Goal: Task Accomplishment & Management: Manage account settings

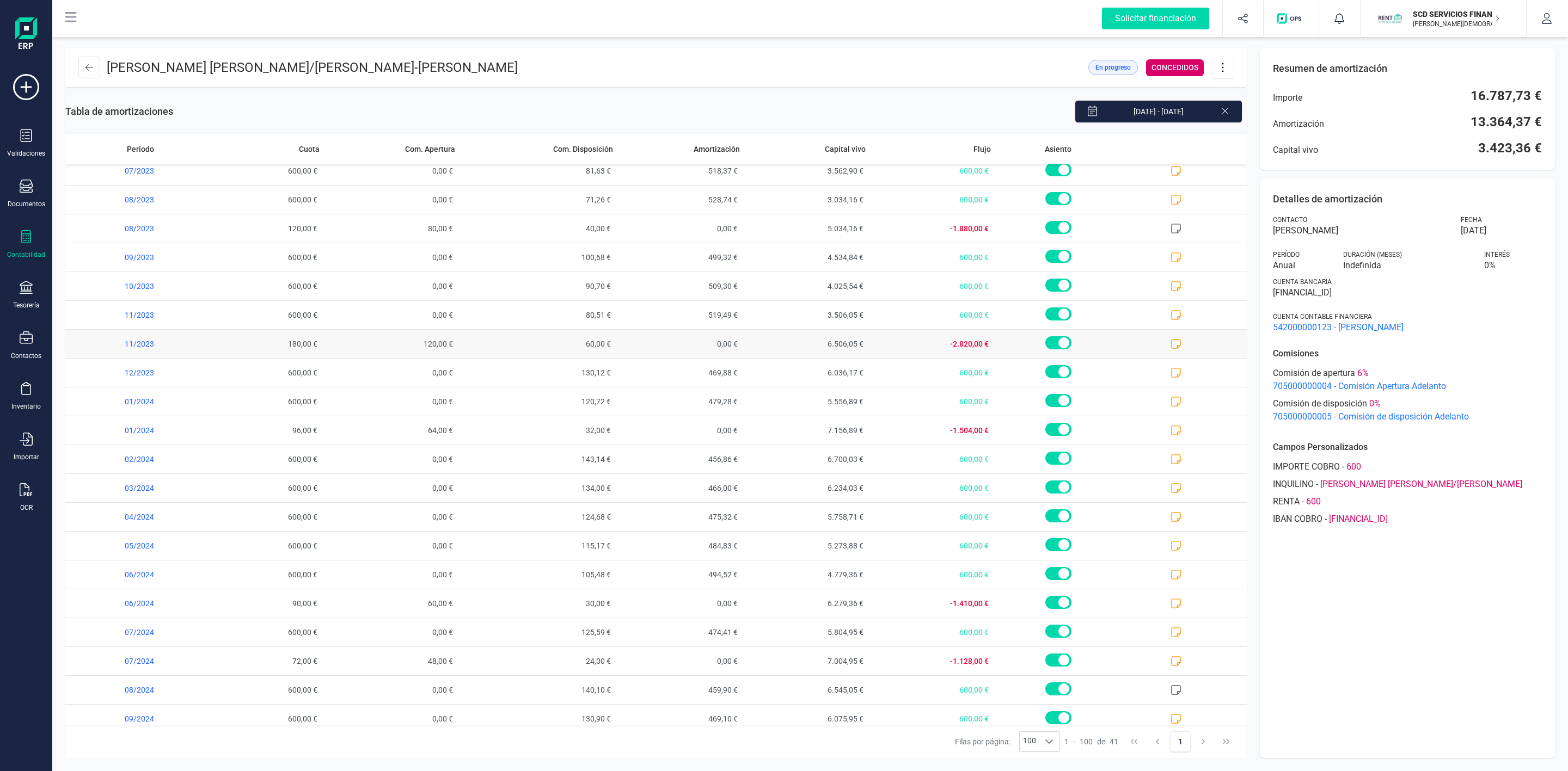
scroll to position [245, 0]
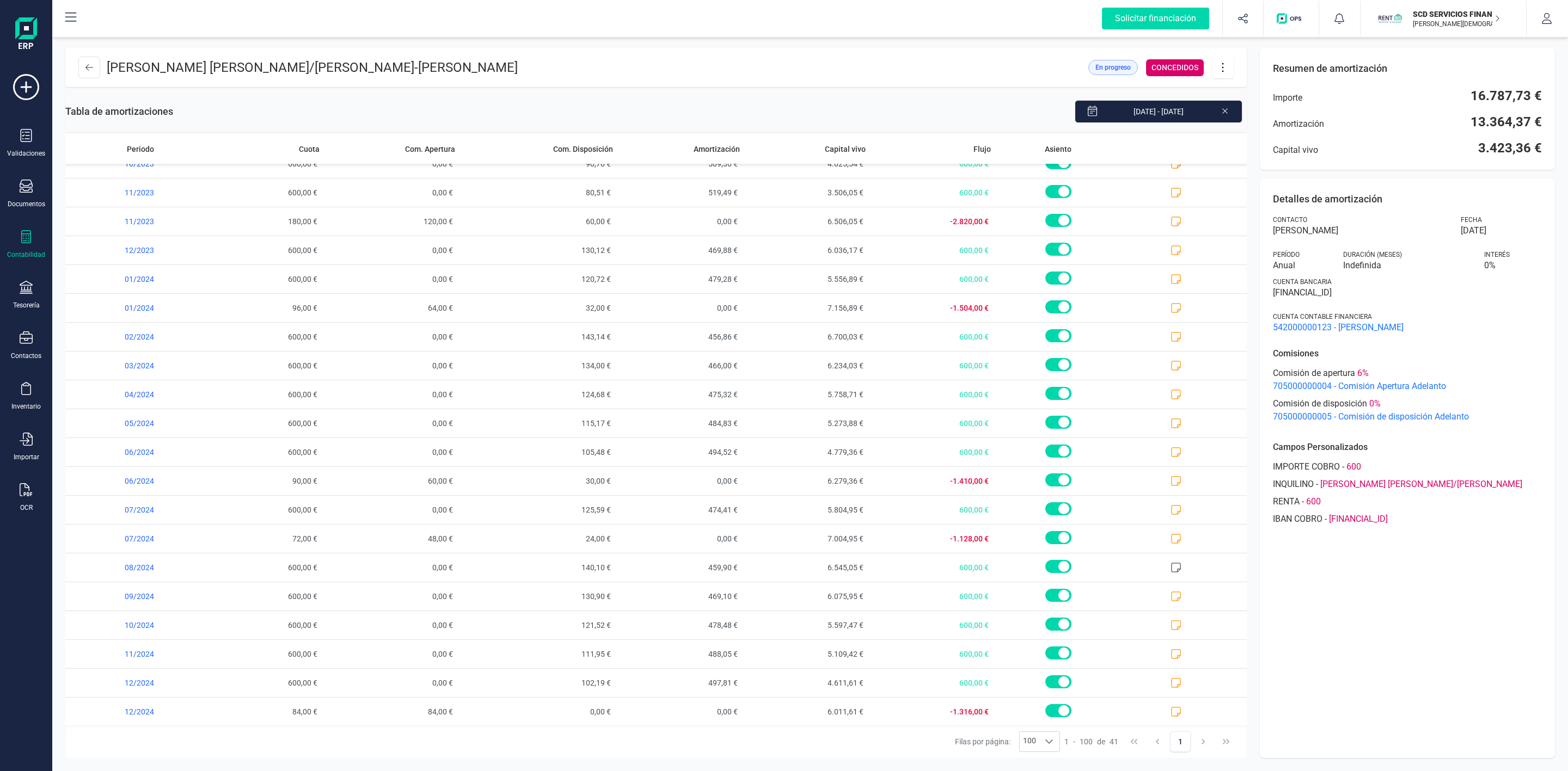
click at [1222, 71] on icon at bounding box center [1223, 68] width 21 height 12
click at [1251, 105] on link "Editar préstamo" at bounding box center [1277, 100] width 131 height 22
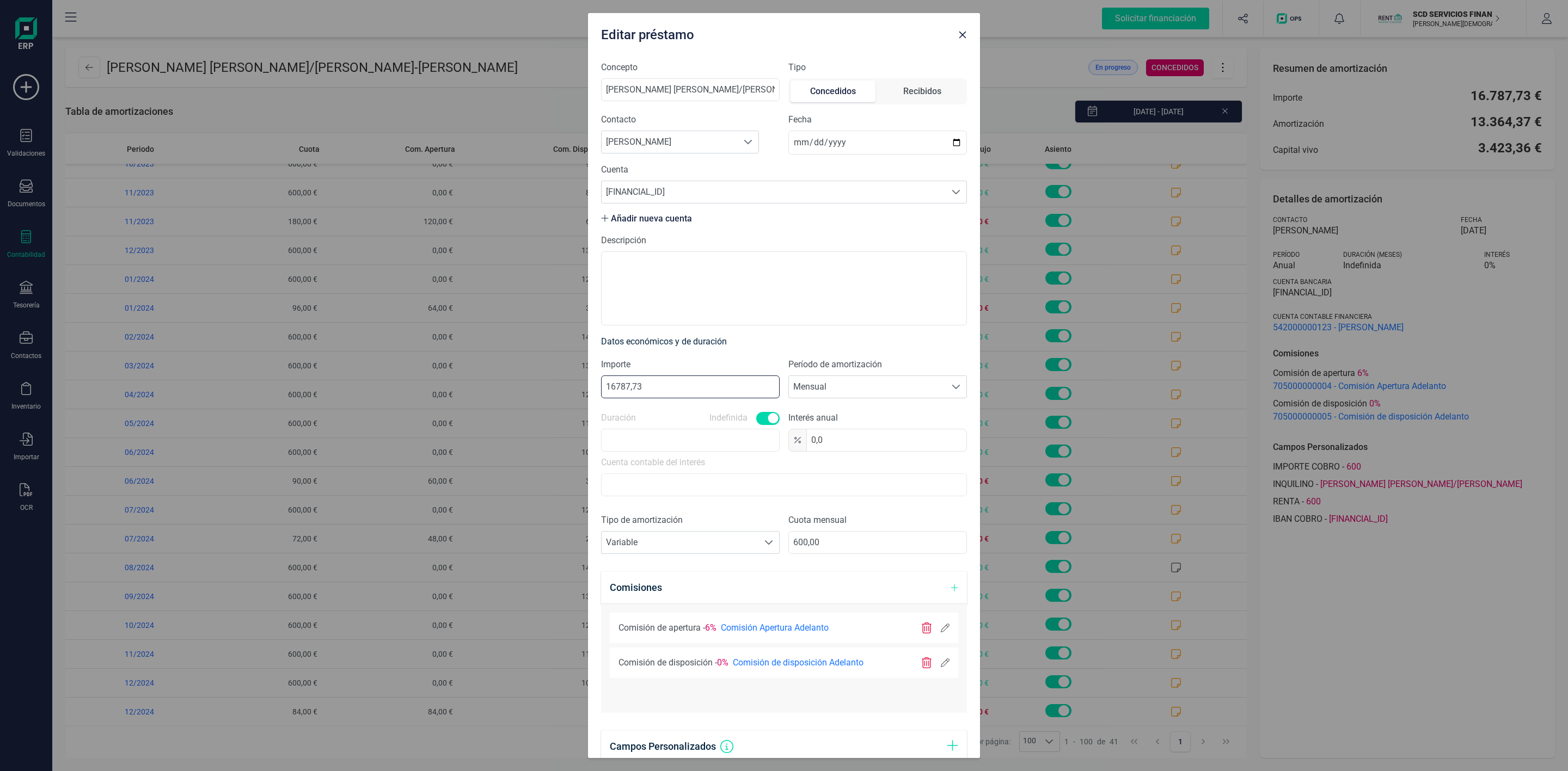
click at [616, 385] on input "16787,73" at bounding box center [690, 387] width 178 height 23
type input "18787,73"
click at [951, 191] on span at bounding box center [956, 192] width 9 height 9
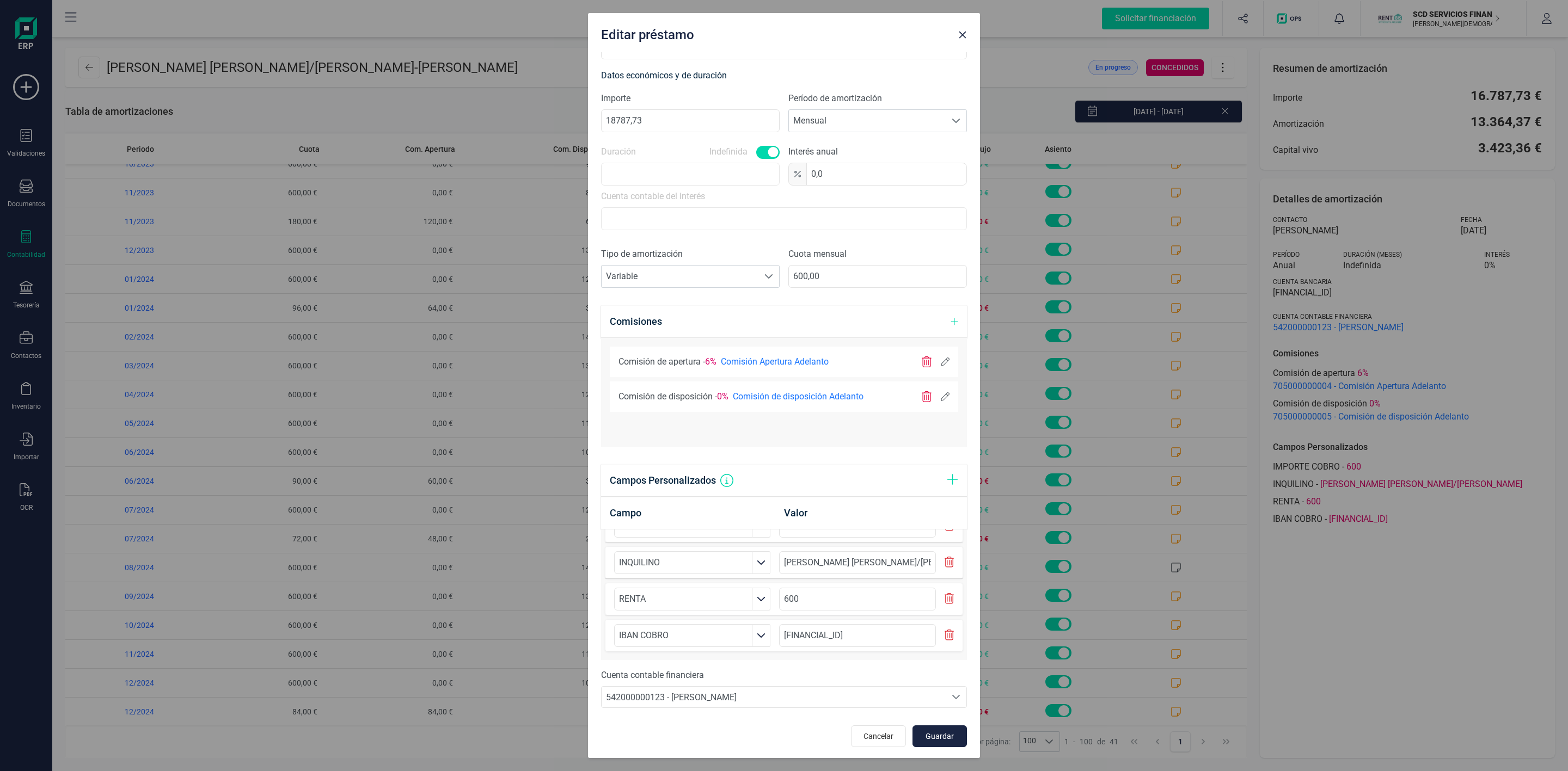
scroll to position [271, 0]
click at [928, 740] on span "Guardar" at bounding box center [940, 734] width 29 height 11
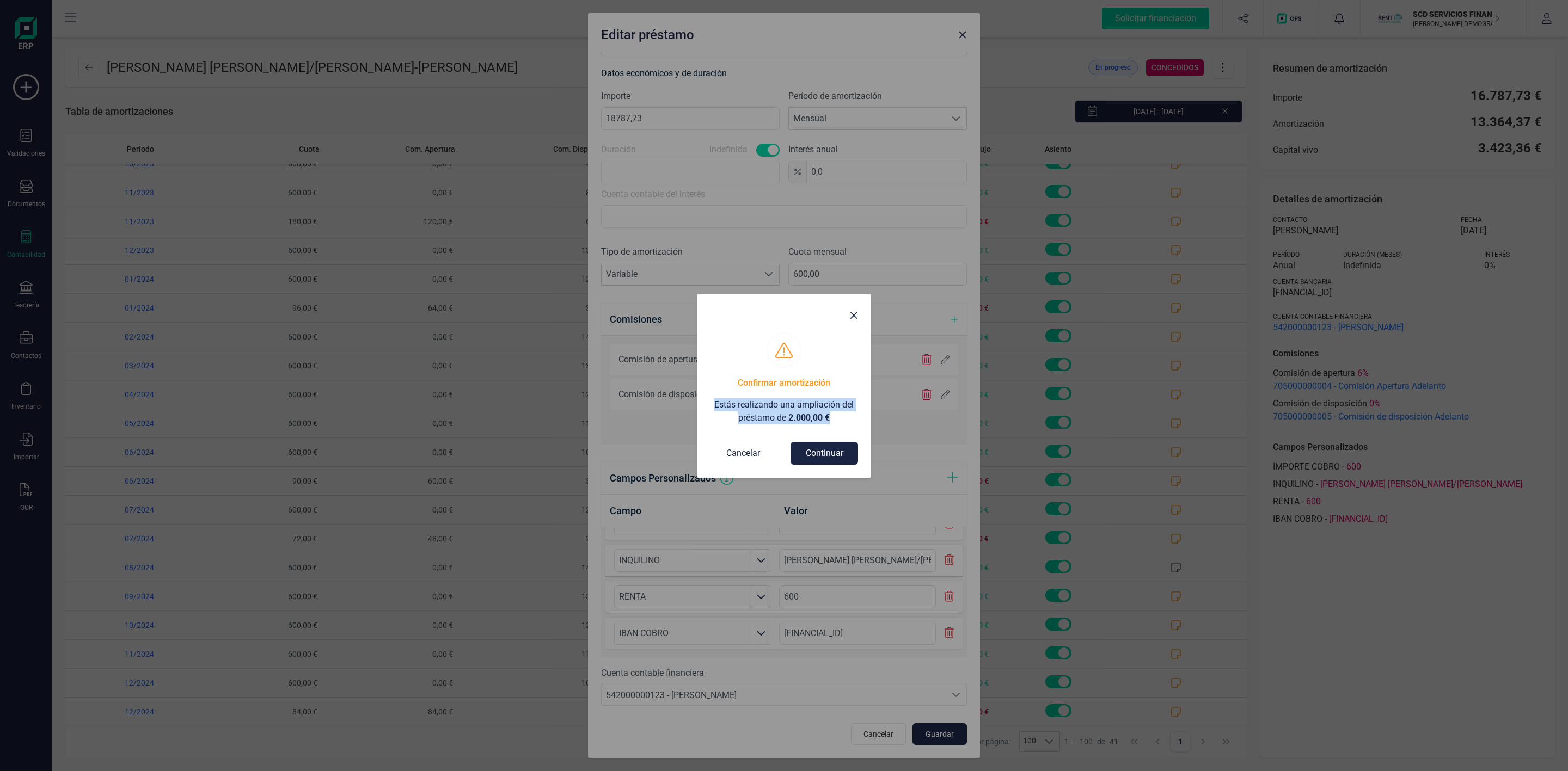
drag, startPoint x: 839, startPoint y: 418, endPoint x: 712, endPoint y: 405, distance: 127.7
click at [712, 405] on p "Estás realizando una ampliación del préstamo de 2.000,00 €" at bounding box center [783, 411] width 148 height 26
copy p "Estás realizando una ampliación del préstamo de 2.000,00 €"
click at [817, 448] on button "Continuar" at bounding box center [824, 453] width 68 height 23
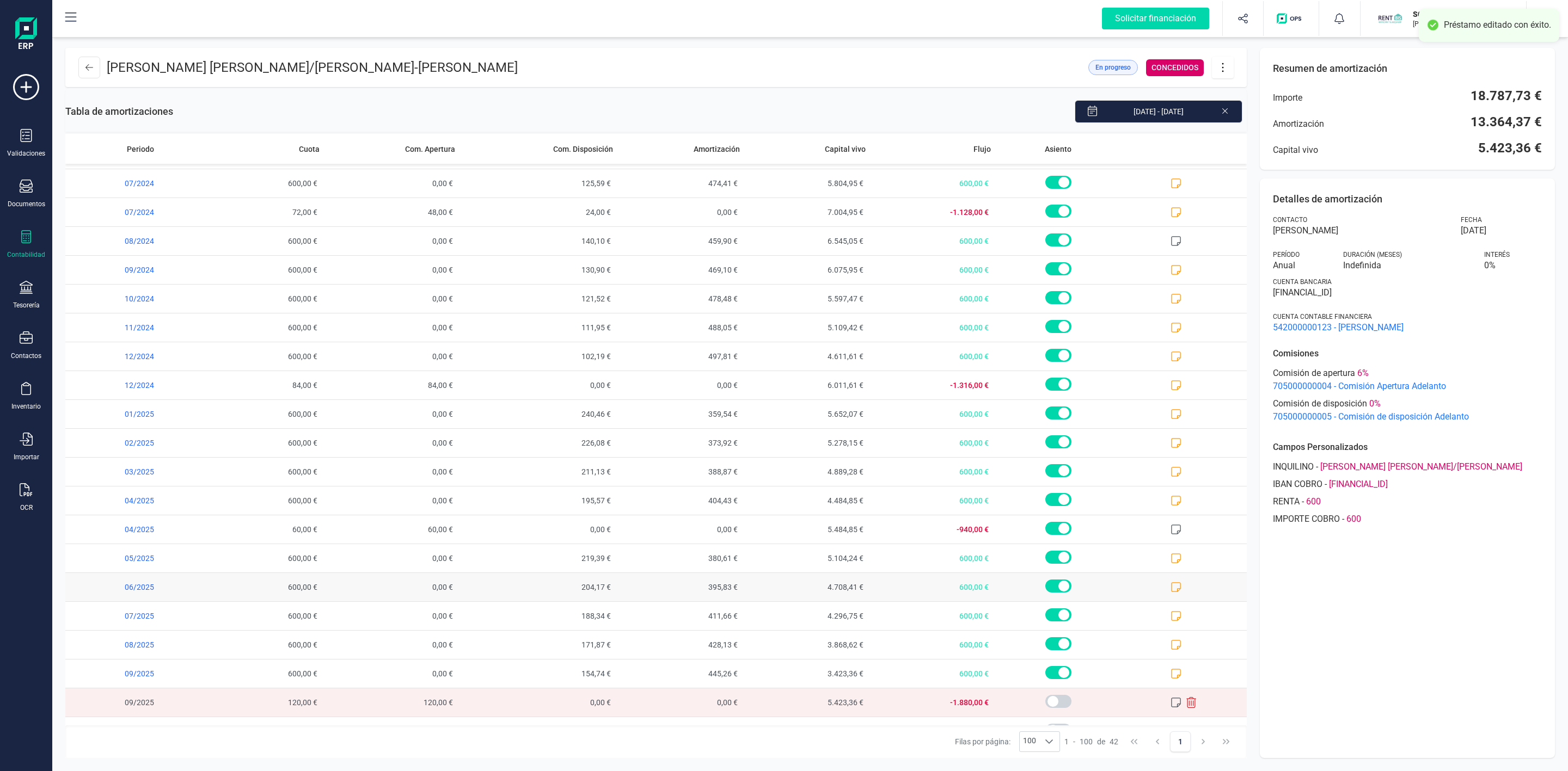
scroll to position [660, 0]
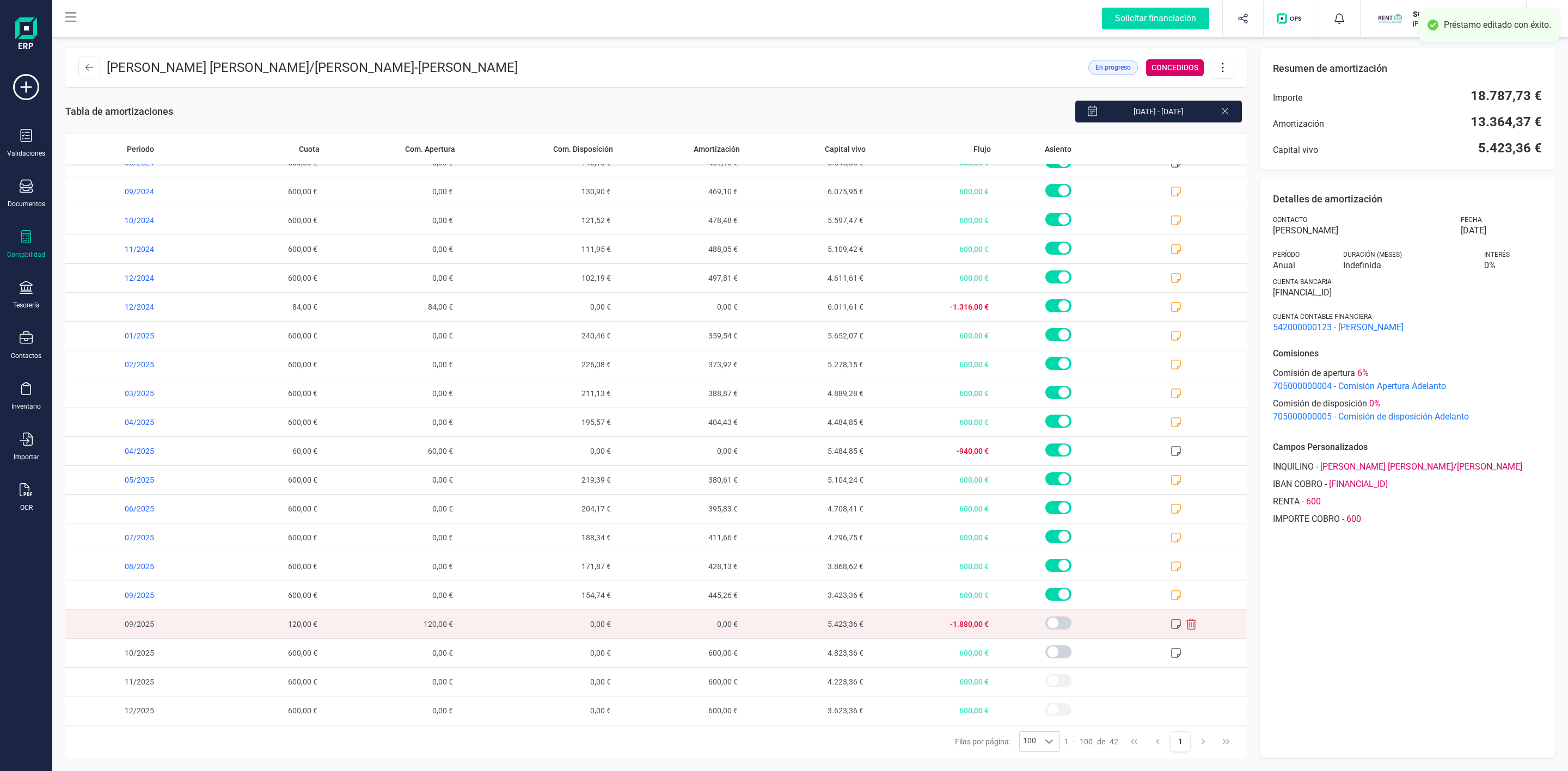
click at [1171, 626] on icon at bounding box center [1176, 624] width 11 height 11
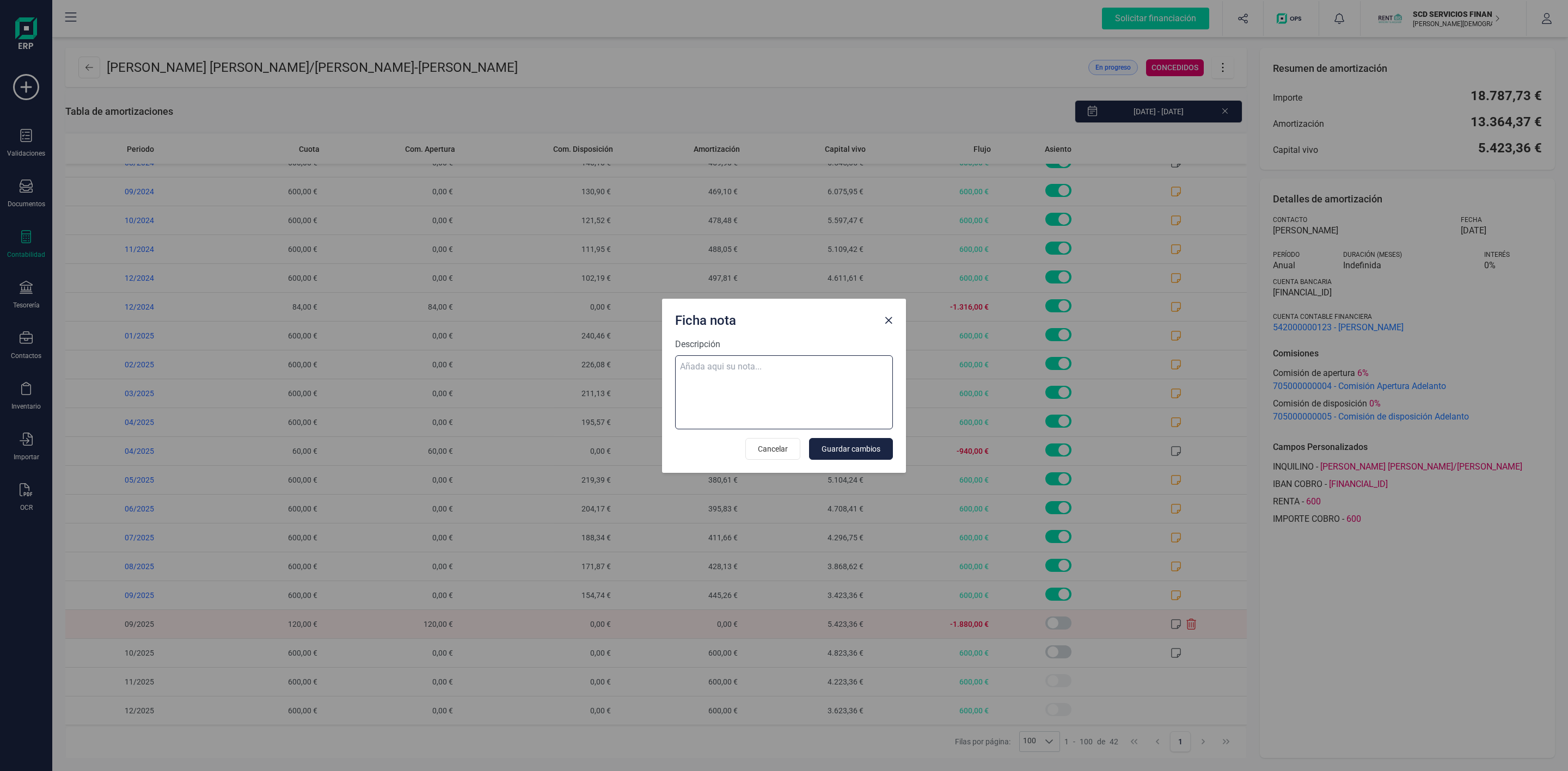
click at [786, 400] on textarea "Descripción" at bounding box center [784, 392] width 218 height 74
paste textarea "Estás realizando una ampliación del préstamo de 2.000,00 €"
type textarea "Estás realizando una ampliación del préstamo de 2.000,00 €"
click at [859, 456] on button "Guardar cambios" at bounding box center [851, 449] width 84 height 22
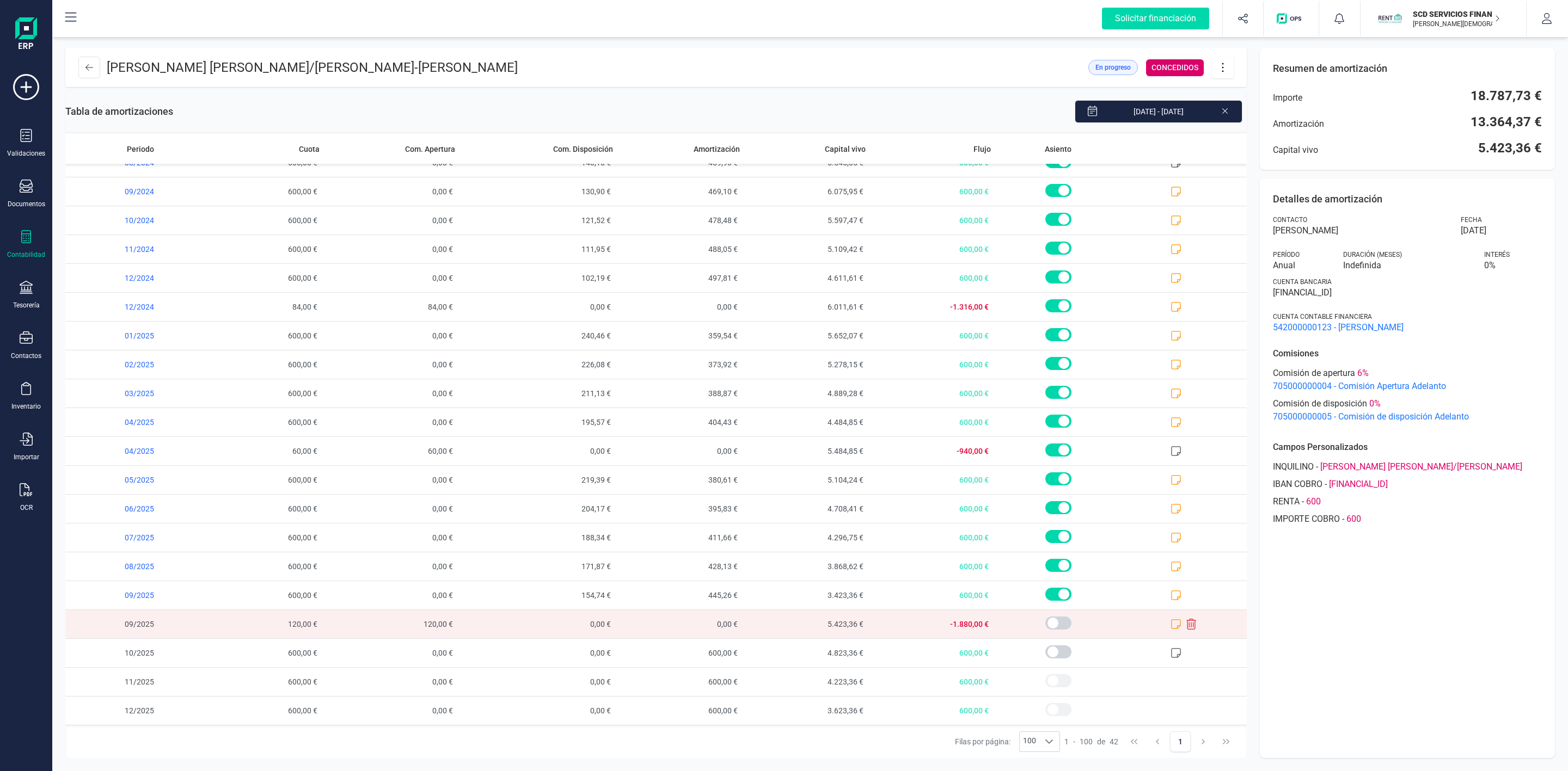
click at [77, 66] on header "[PERSON_NAME] [PERSON_NAME]/[PERSON_NAME] En progreso CONCEDIDOS" at bounding box center [656, 68] width 1181 height 39
click at [27, 242] on icon at bounding box center [26, 236] width 13 height 13
click at [103, 284] on span "Préstamos" at bounding box center [115, 278] width 65 height 13
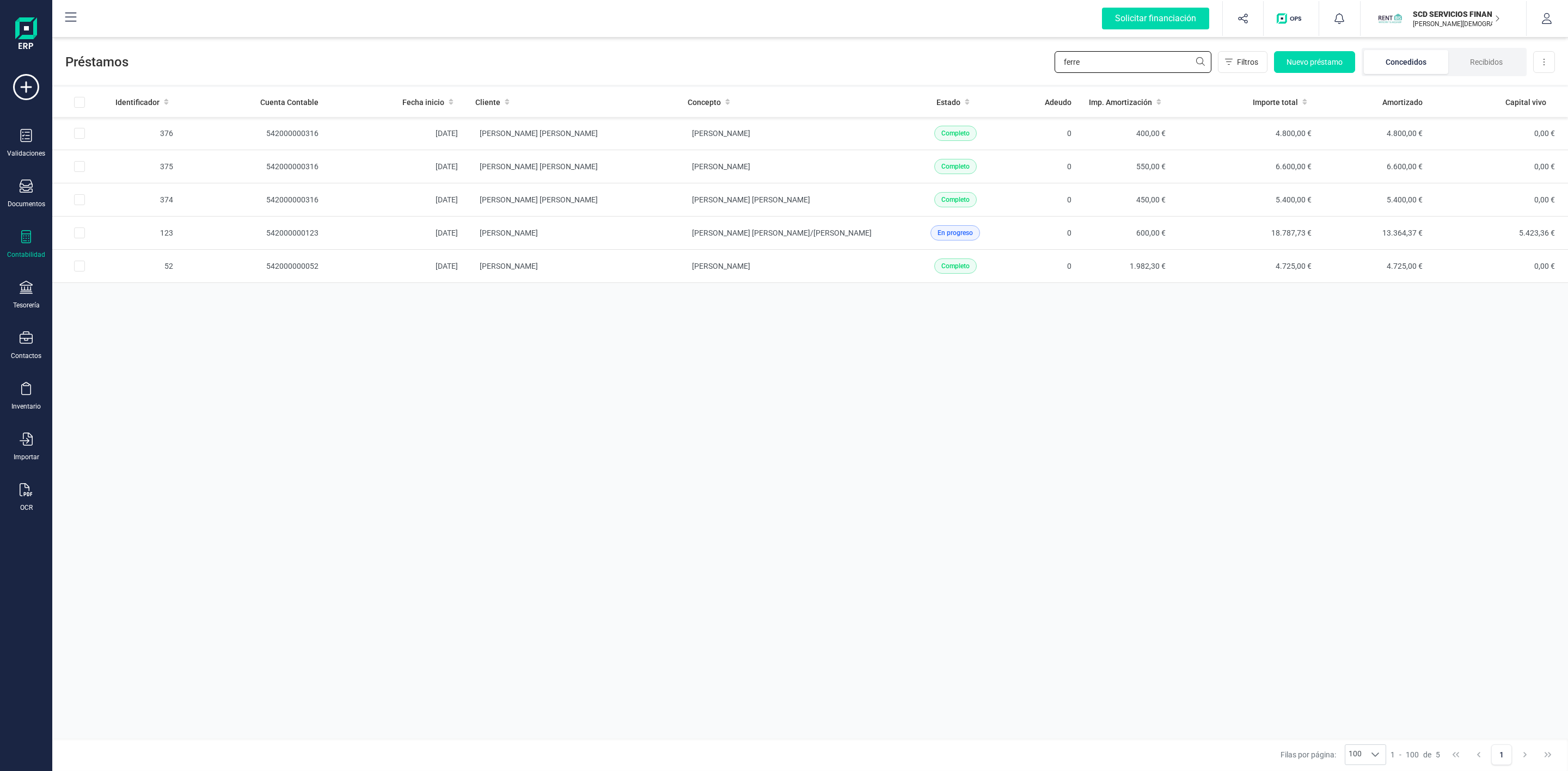
drag, startPoint x: 1069, startPoint y: 64, endPoint x: 1013, endPoint y: 69, distance: 56.2
click at [1013, 69] on div "Préstamos ferre Filtros Nuevo préstamo Concedidos Recibidos Descargar Excel" at bounding box center [810, 60] width 1516 height 50
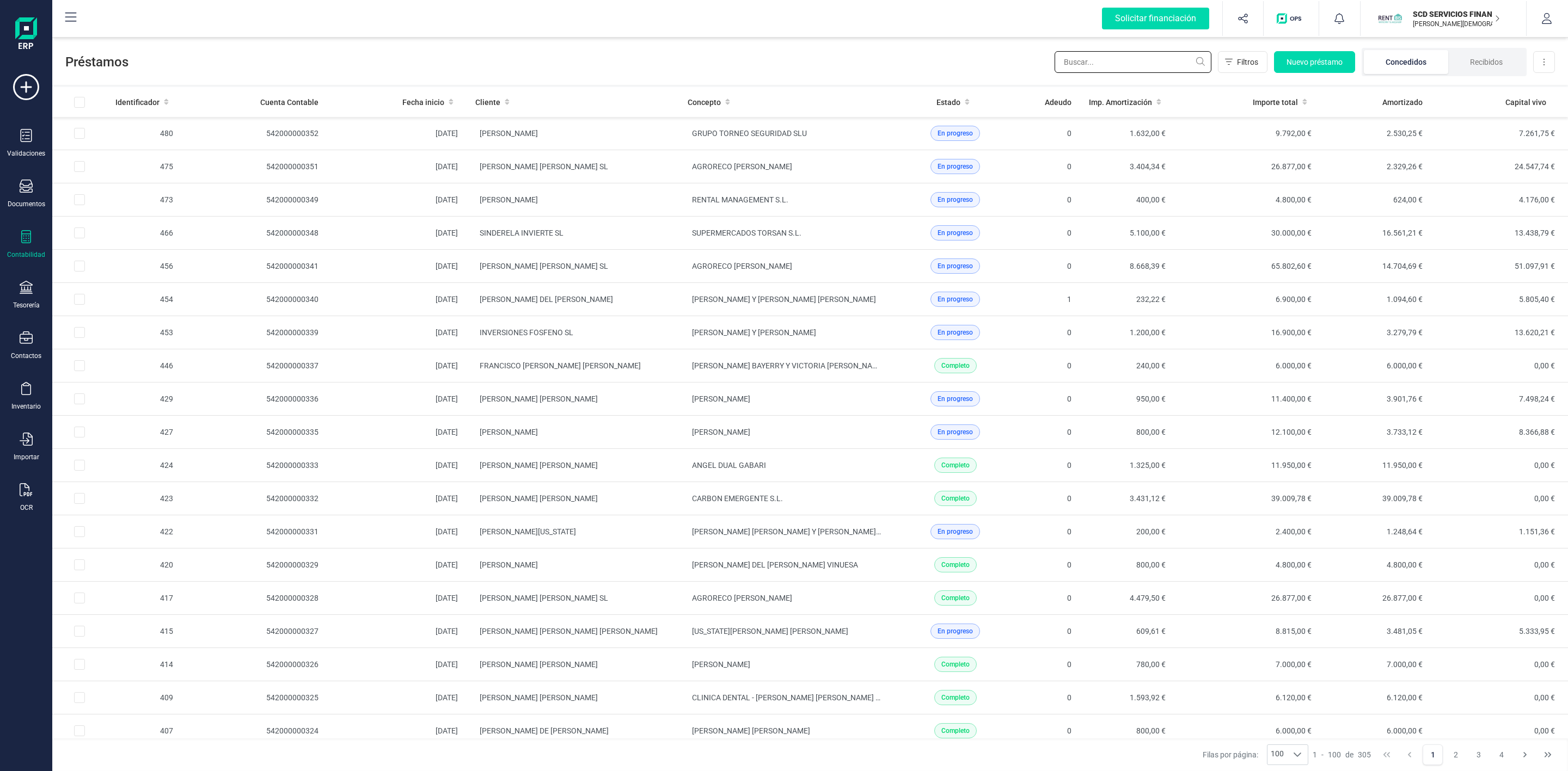
click at [1107, 68] on input "text" at bounding box center [1133, 62] width 157 height 22
type input "germa"
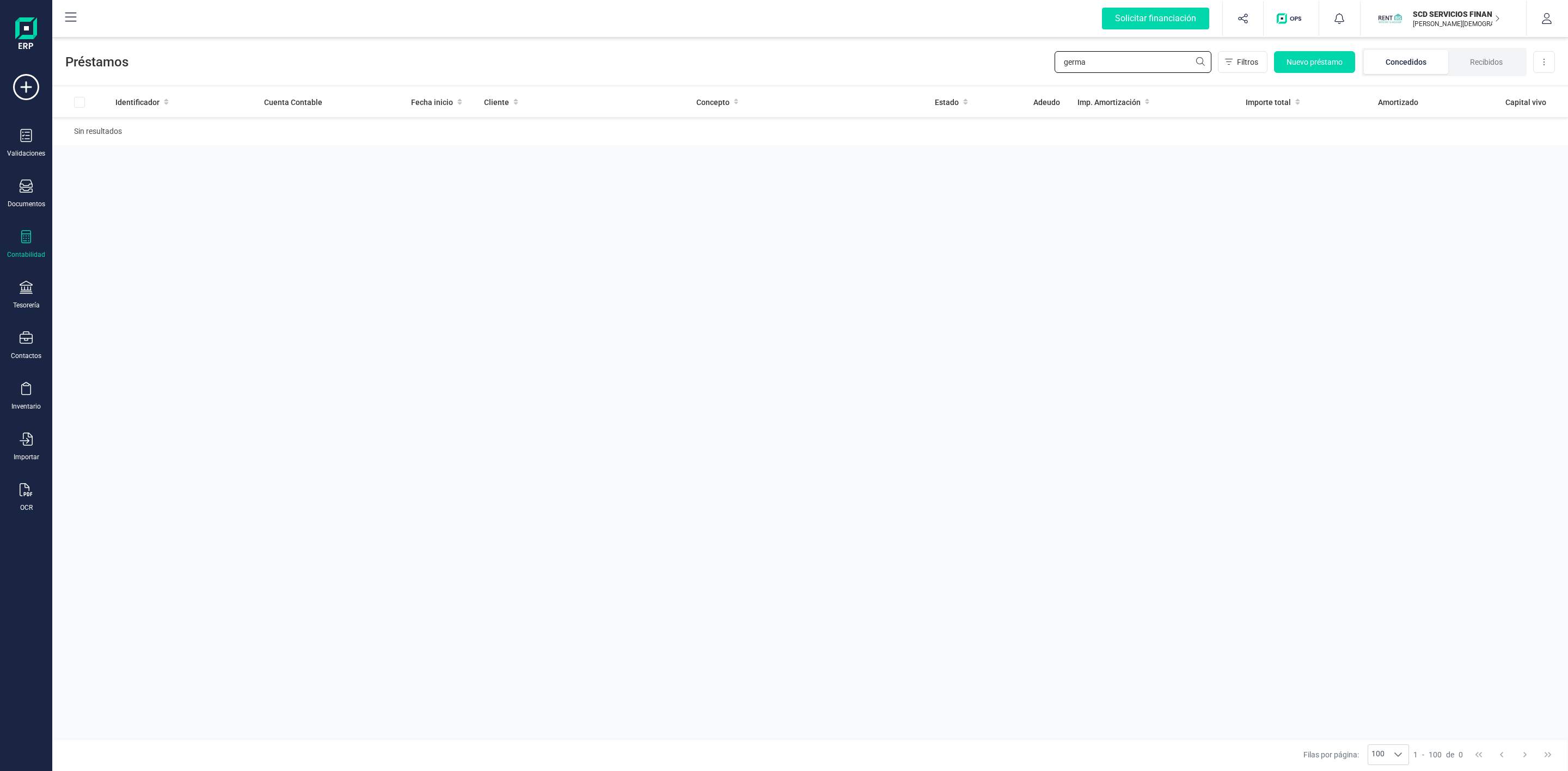
drag, startPoint x: 1121, startPoint y: 63, endPoint x: 1049, endPoint y: 77, distance: 73.3
click at [1049, 77] on div "Préstamos germa Filtros Nuevo préstamo Concedidos Recibidos Descargar Excel" at bounding box center [810, 60] width 1516 height 50
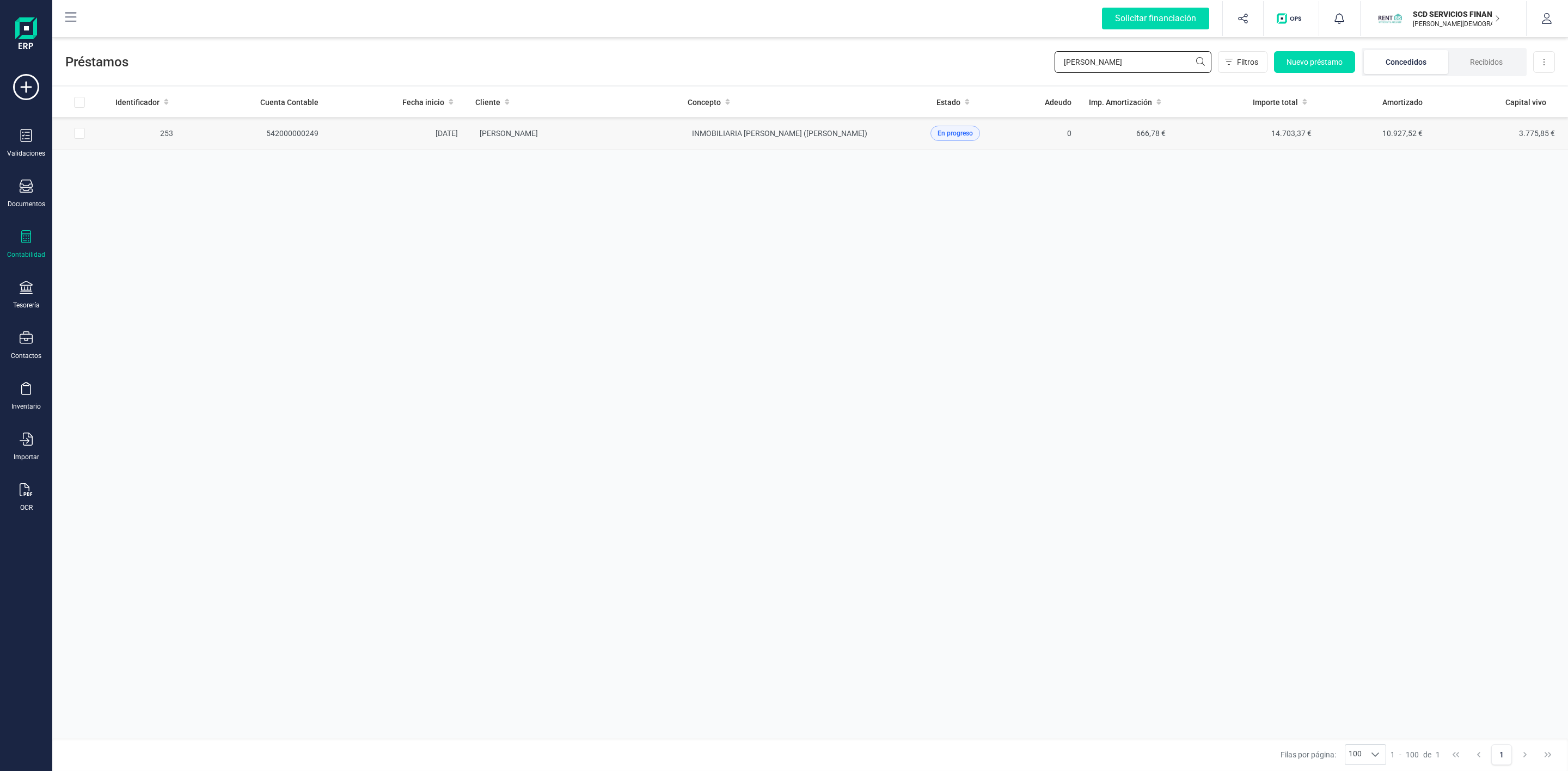
type input "[PERSON_NAME]"
click at [653, 141] on td "[PERSON_NAME]" at bounding box center [573, 133] width 212 height 33
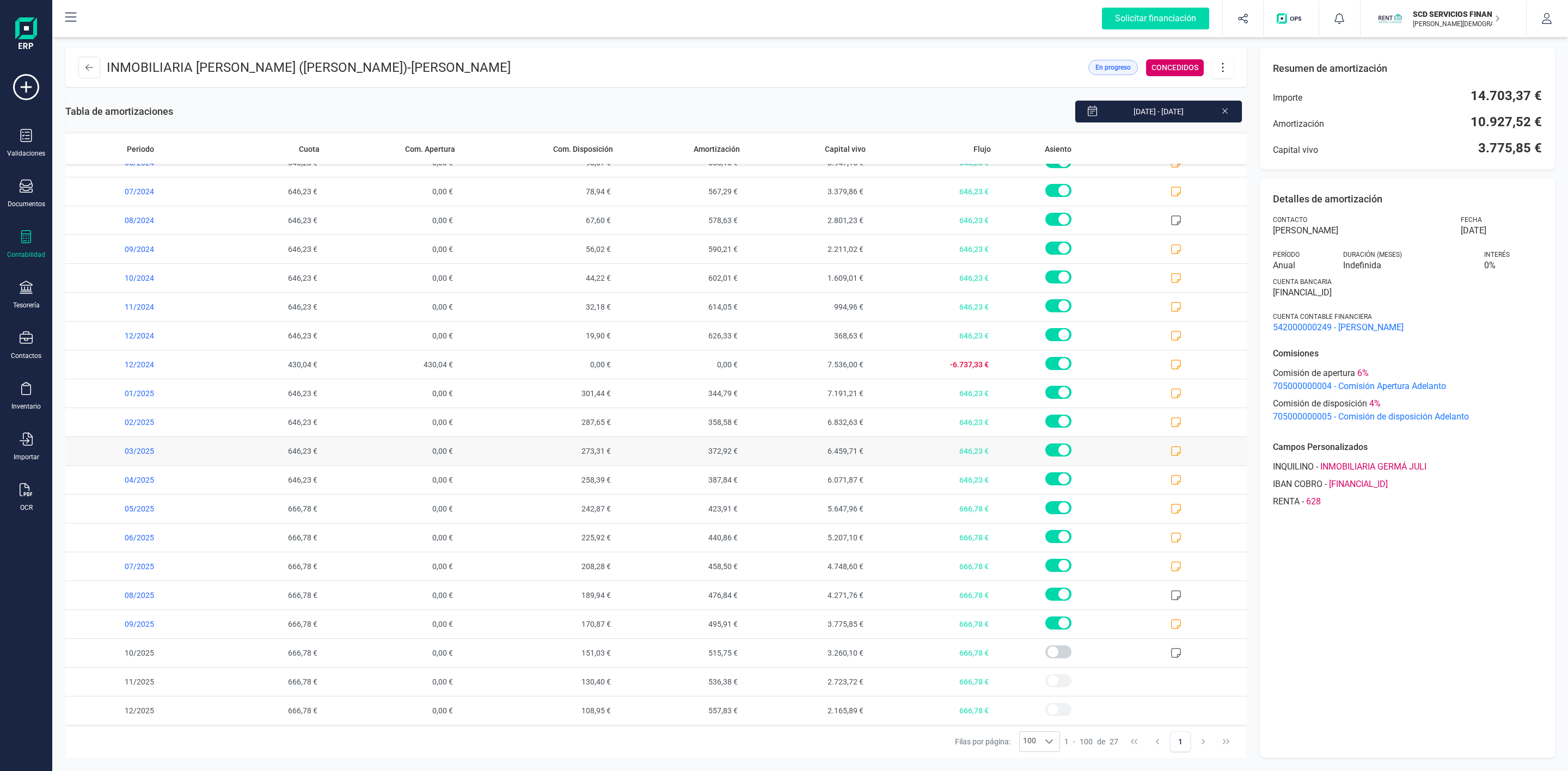
scroll to position [224, 0]
click at [1160, 629] on span at bounding box center [1184, 624] width 126 height 29
click at [1171, 624] on icon at bounding box center [1176, 624] width 11 height 11
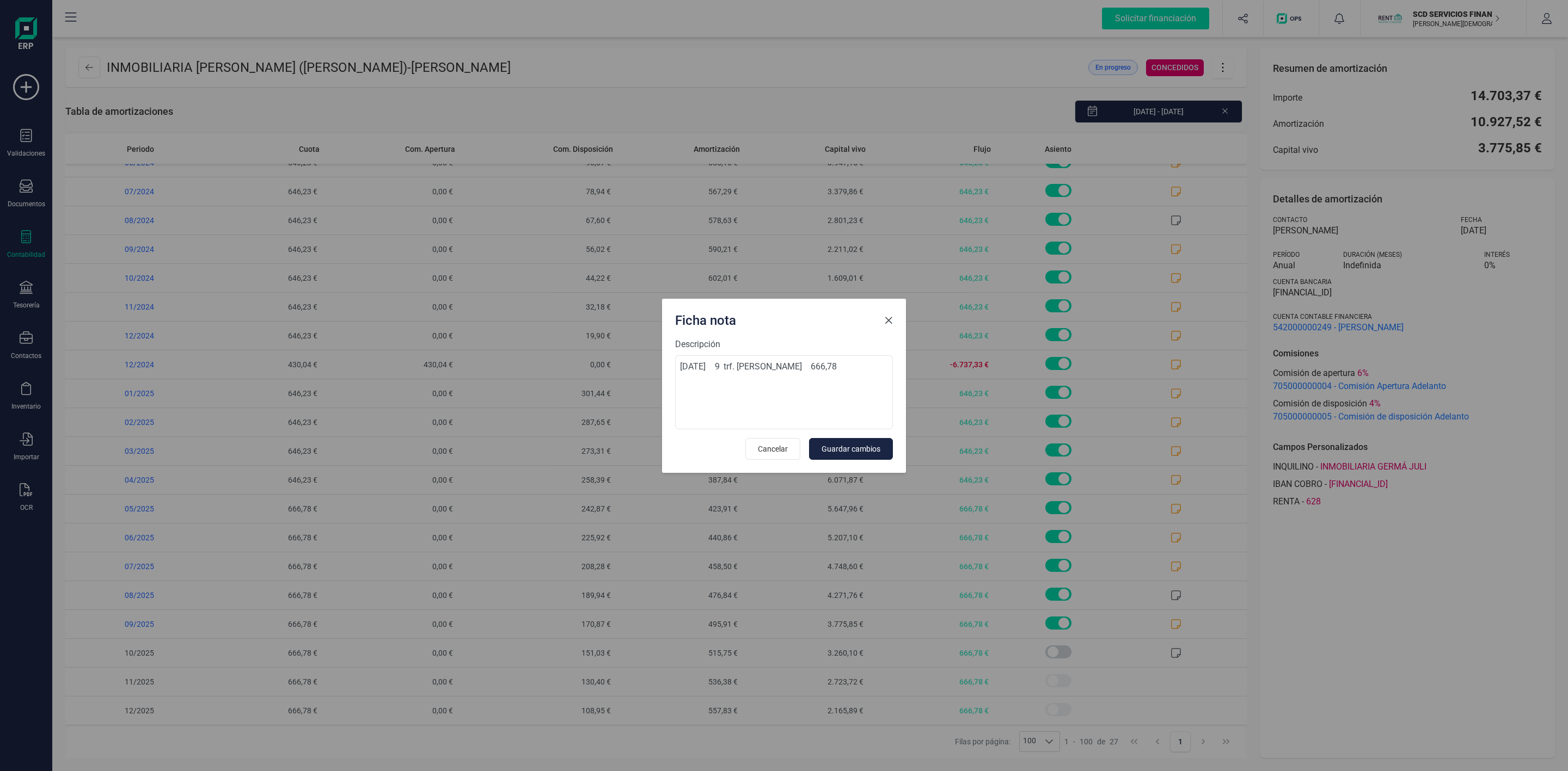
click at [890, 320] on span "Close" at bounding box center [889, 321] width 9 height 9
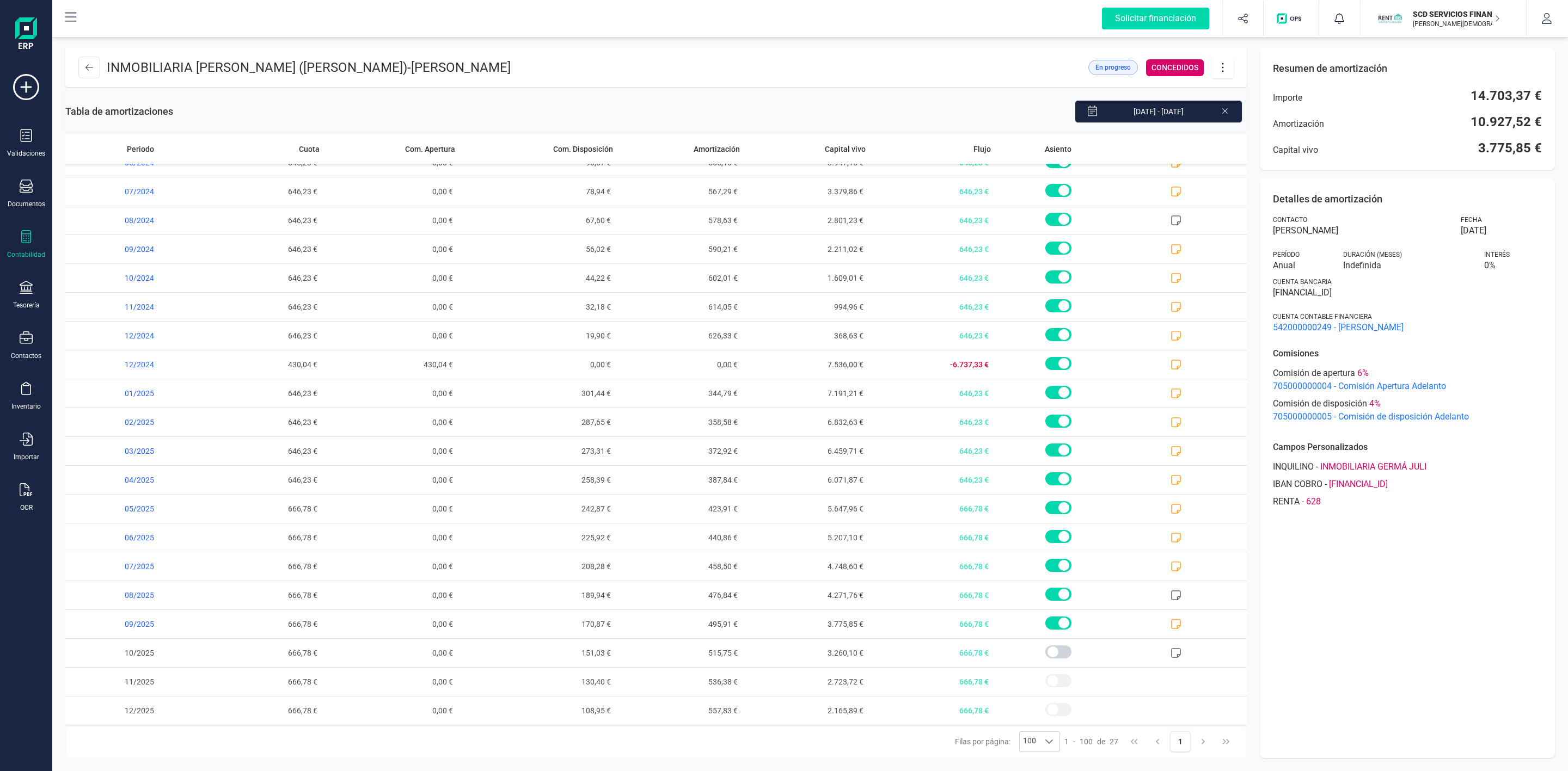
click at [1237, 74] on header "INMOBILIARIA [PERSON_NAME] ([PERSON_NAME]) - [PERSON_NAME] En progreso CONCEDID…" at bounding box center [656, 68] width 1181 height 39
click at [1229, 74] on button at bounding box center [1223, 68] width 22 height 22
click at [1242, 93] on link "Editar préstamo" at bounding box center [1277, 100] width 131 height 22
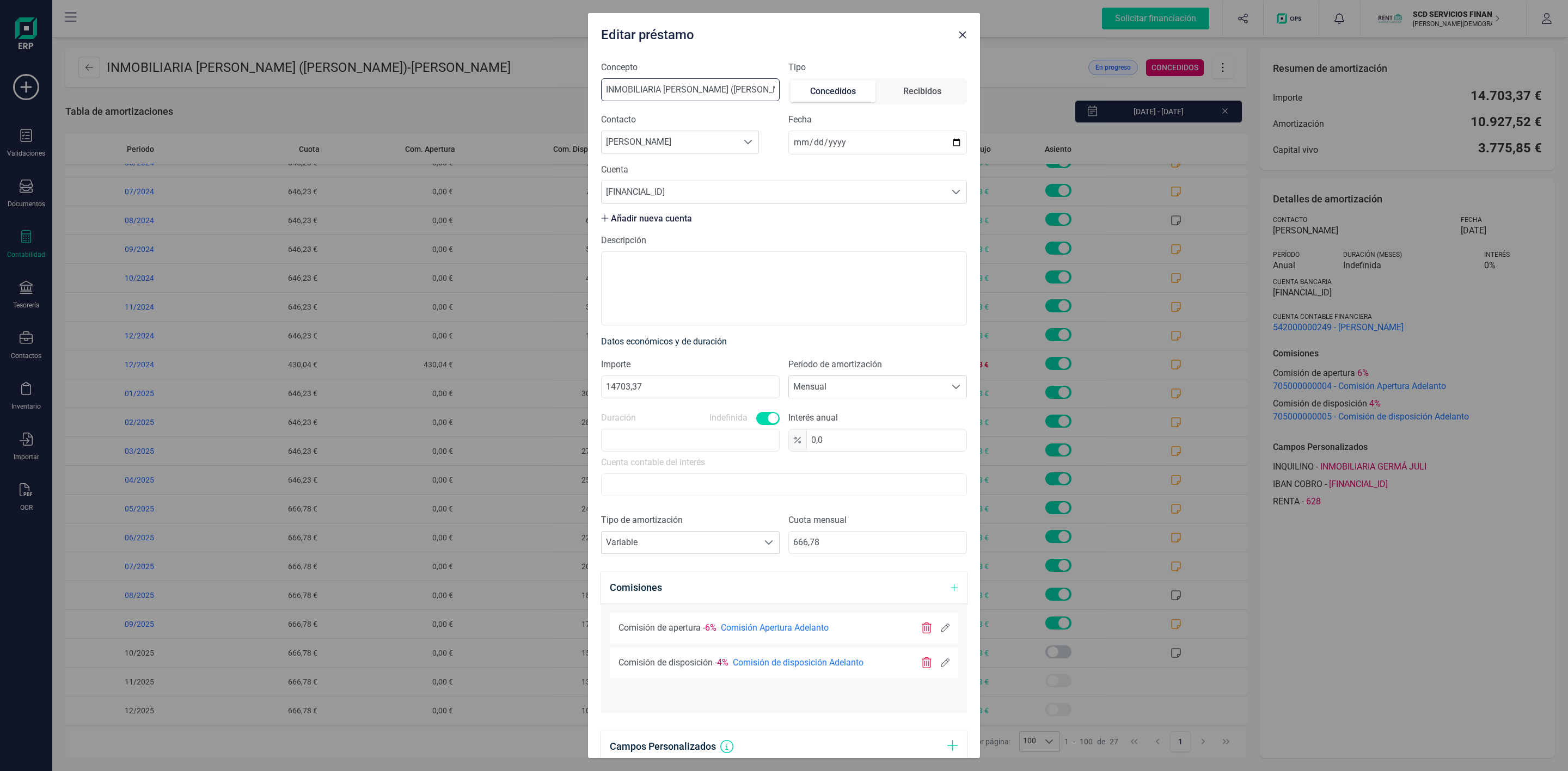
click at [719, 88] on input "INMOBILIARIA [PERSON_NAME] ([PERSON_NAME])" at bounding box center [690, 90] width 178 height 23
drag, startPoint x: 716, startPoint y: 86, endPoint x: 596, endPoint y: 95, distance: 120.3
click at [596, 95] on div "Concepto INMOBILIARIA GERMÁ JULI ([PERSON_NAME]) Tipo Concedidos Recibidos Cont…" at bounding box center [784, 405] width 392 height 706
paste input "LLEFIA REAL ESTATE, S.L"
click at [761, 85] on input "LLEFIA REAL ESTATE, S.L ([PERSON_NAME])" at bounding box center [690, 90] width 178 height 23
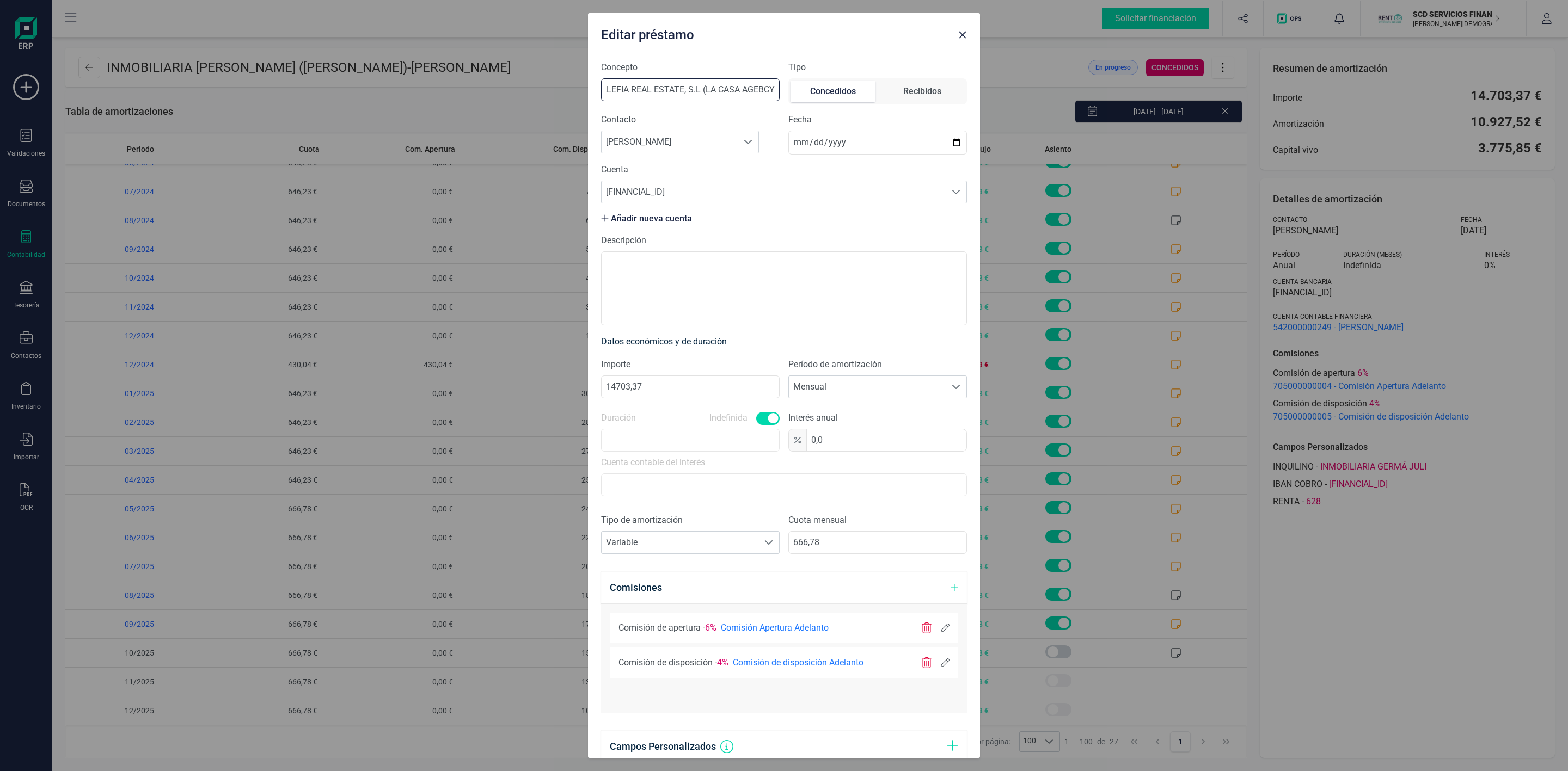
scroll to position [0, 10]
click at [761, 89] on input "LLEFIA REAL ESTATE, S.L (LA CASA AGEBCY" at bounding box center [690, 90] width 178 height 23
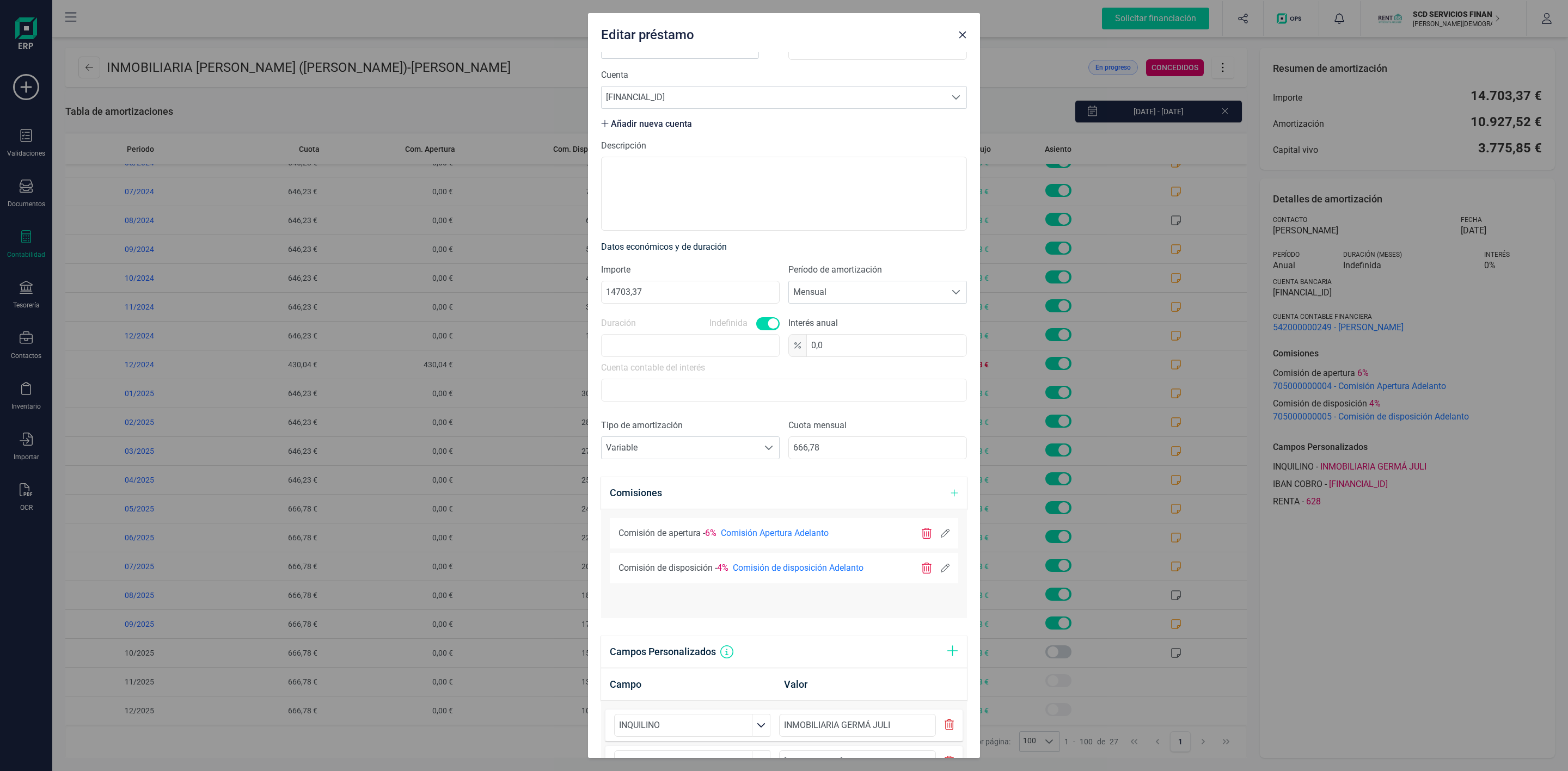
scroll to position [271, 0]
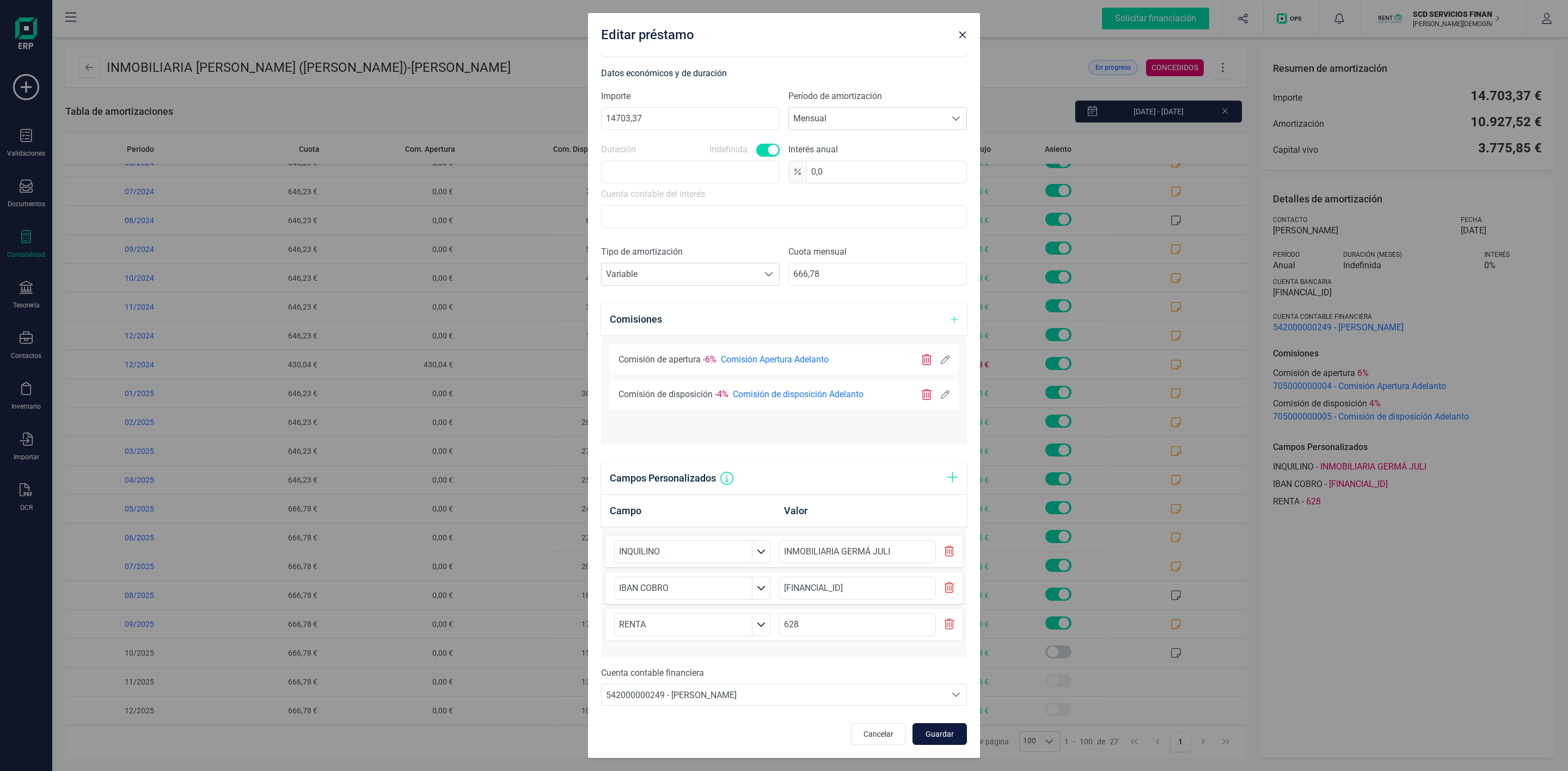
type input "LLEFIA REAL ESTATE, S.L (LA CASA AGENCY"
click at [931, 730] on span "Guardar" at bounding box center [940, 734] width 29 height 11
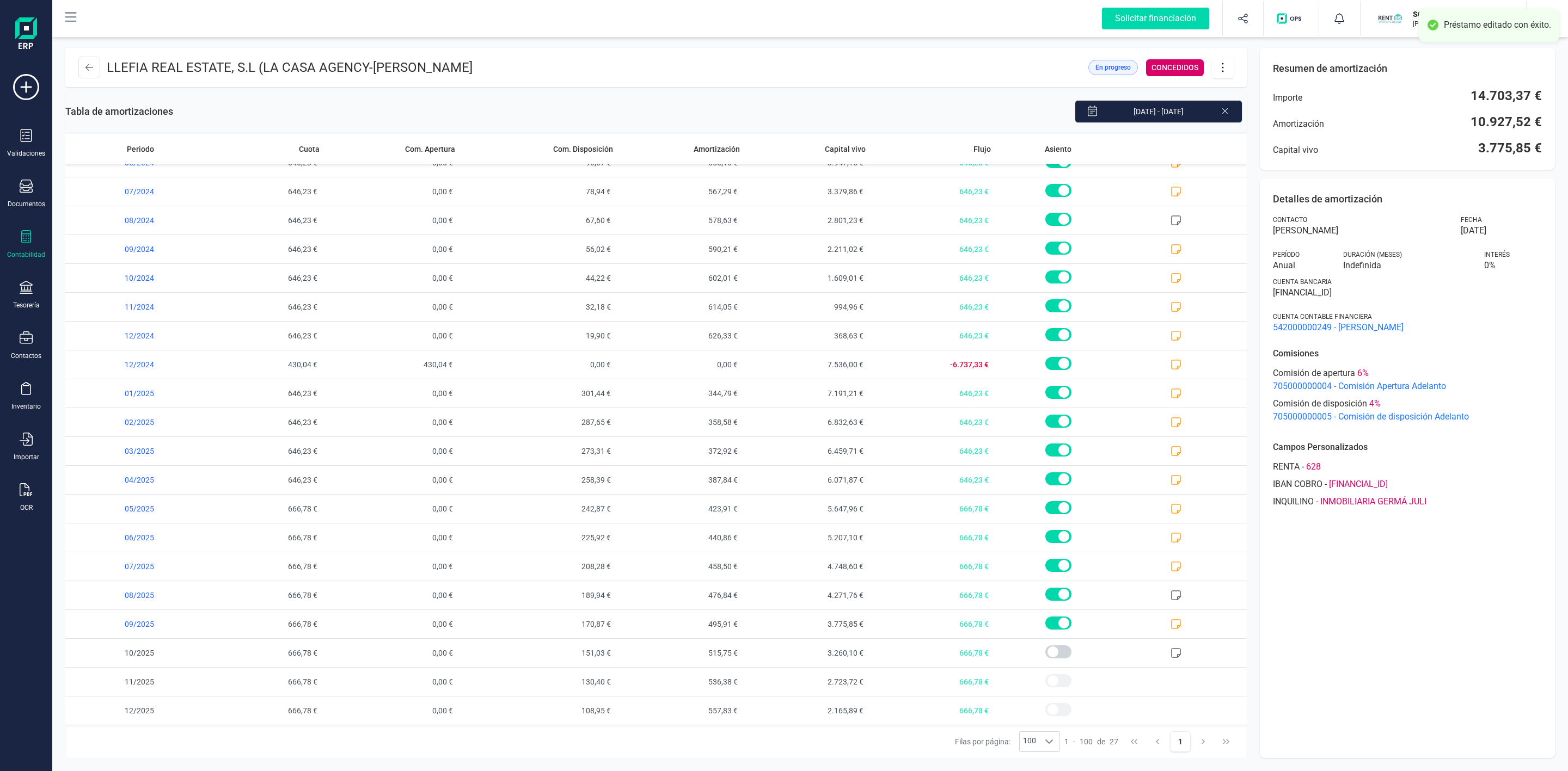
click at [1227, 65] on icon at bounding box center [1223, 68] width 21 height 12
click at [1245, 101] on span "Editar préstamo" at bounding box center [1284, 100] width 100 height 9
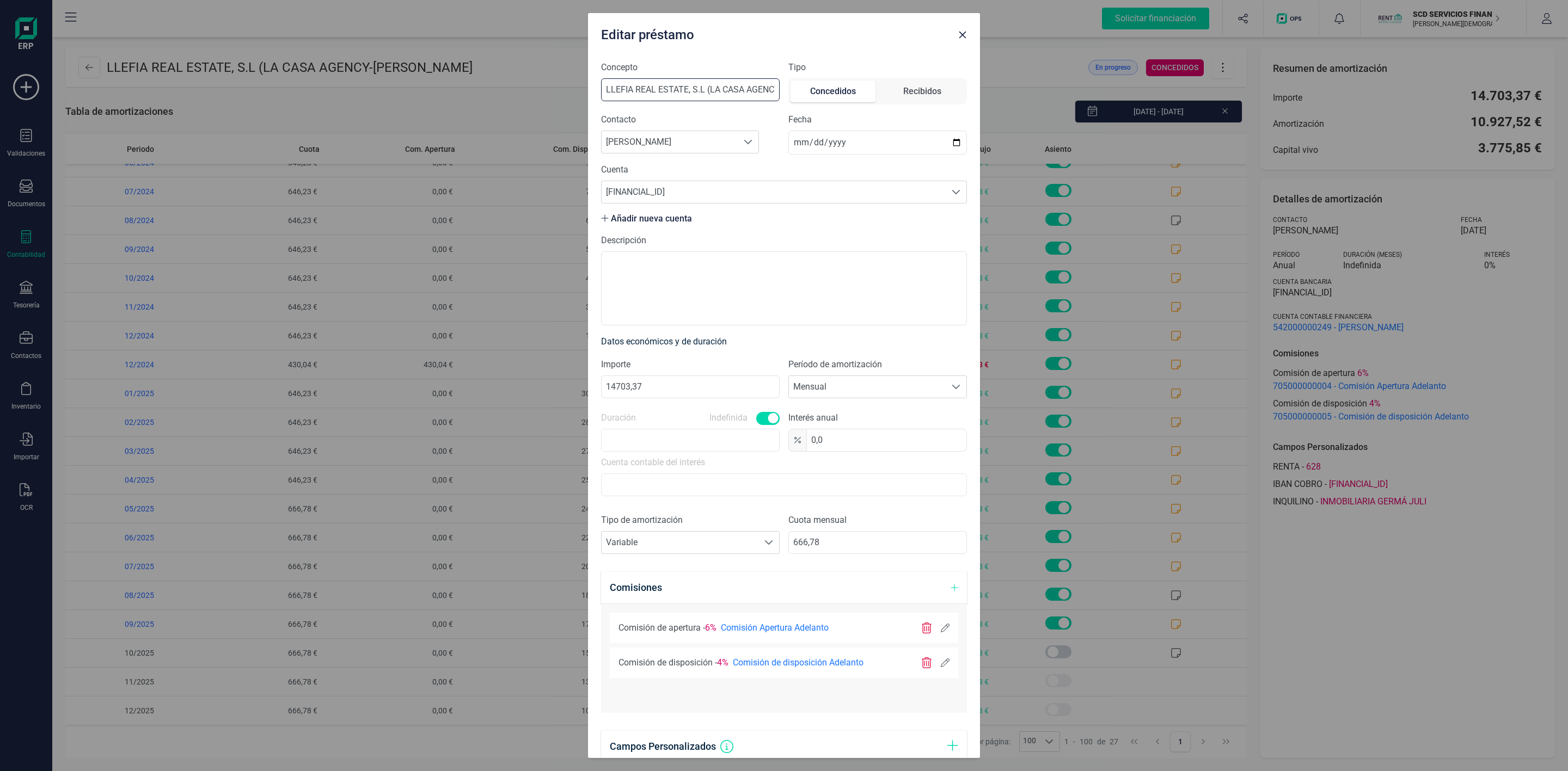
click at [750, 90] on input "LLEFIA REAL ESTATE, S.L (LA CASA AGENCY" at bounding box center [690, 90] width 178 height 23
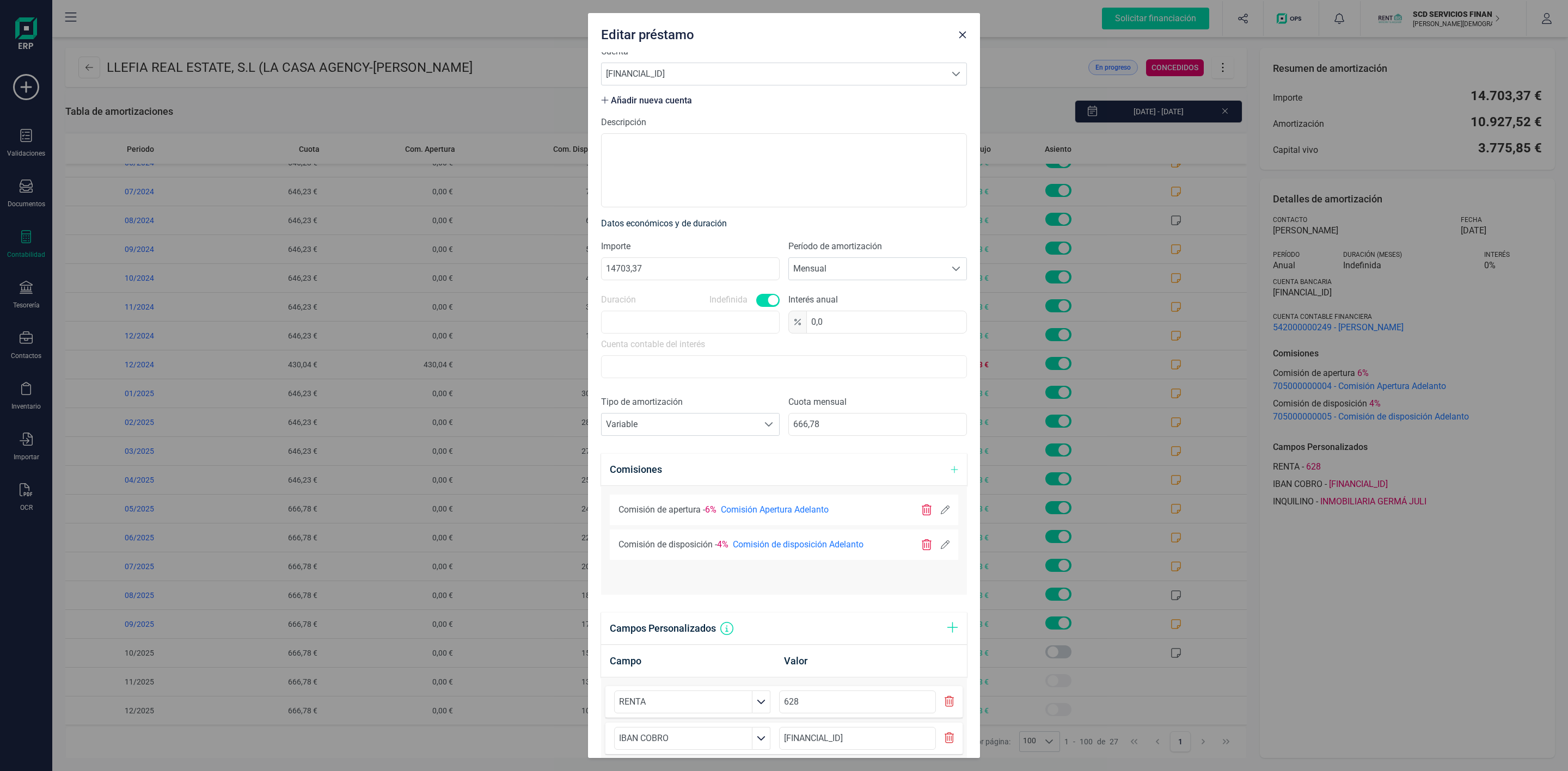
scroll to position [271, 0]
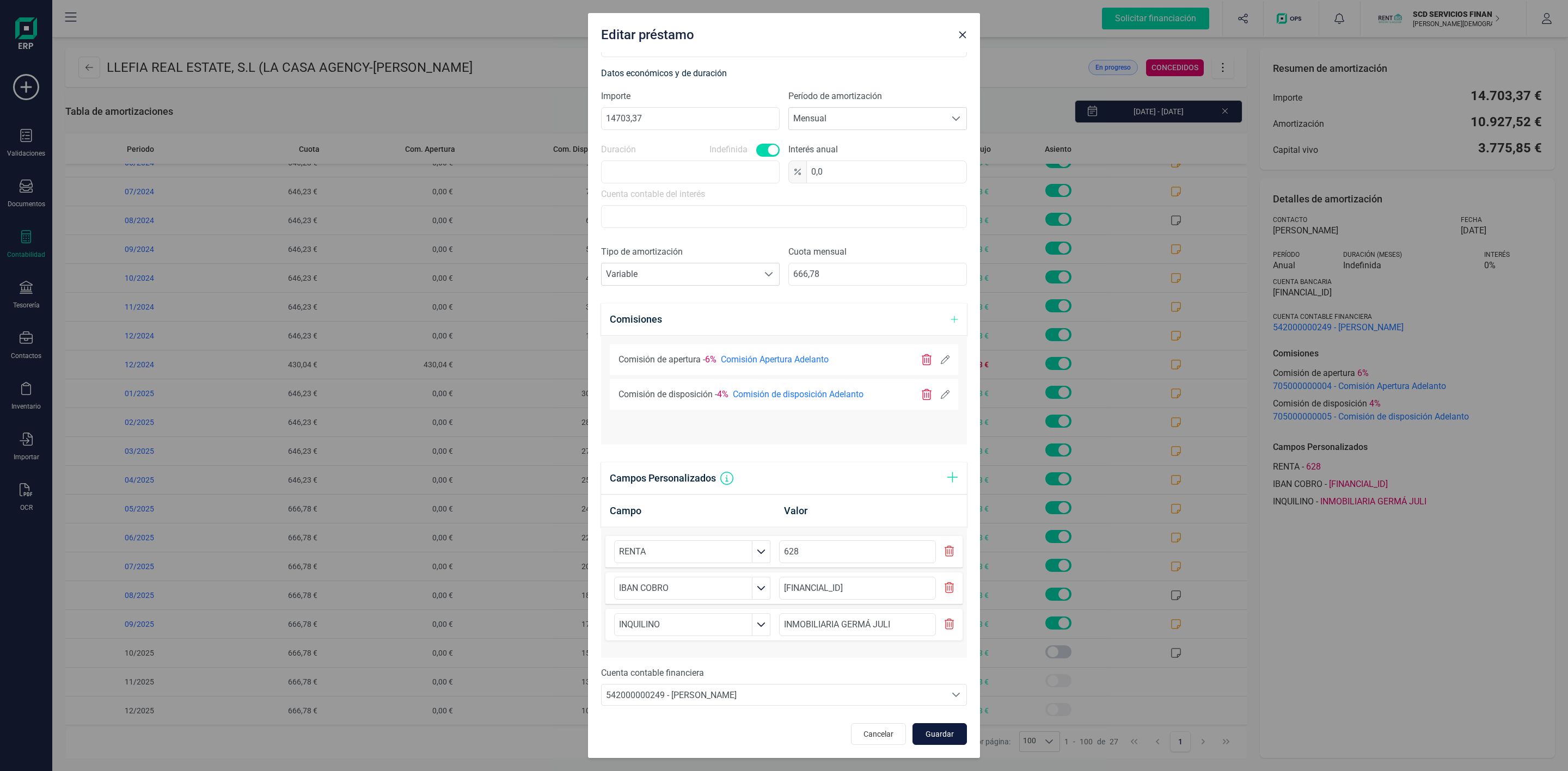
type input "LLEFIA REAL ESTATE, S.L (LA CASA AGENCY)"
click at [926, 730] on span "Guardar" at bounding box center [940, 734] width 29 height 11
